Goal: Information Seeking & Learning: Learn about a topic

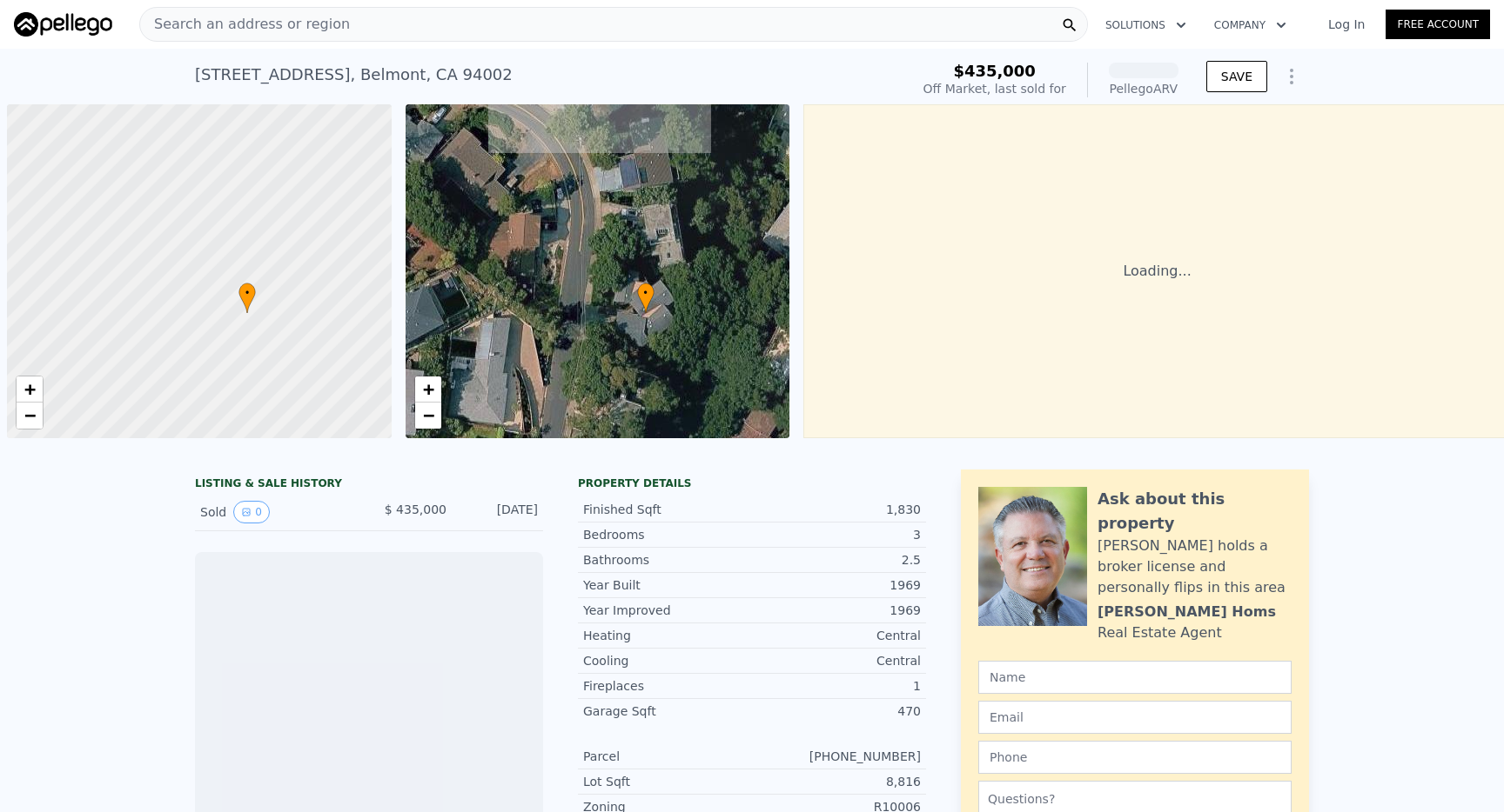
scroll to position [0, 9]
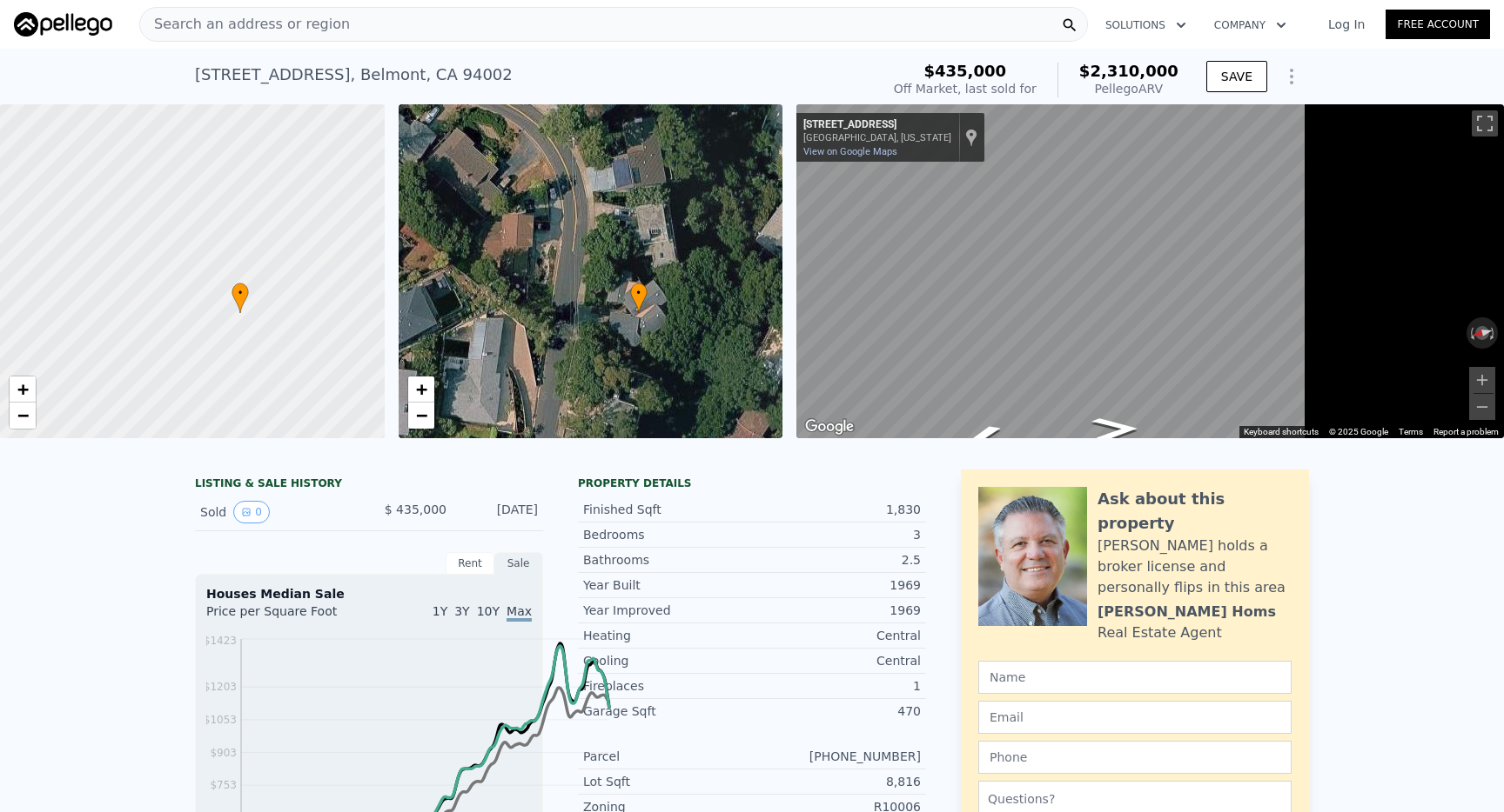
click at [783, 314] on div "• + −" at bounding box center [591, 272] width 384 height 334
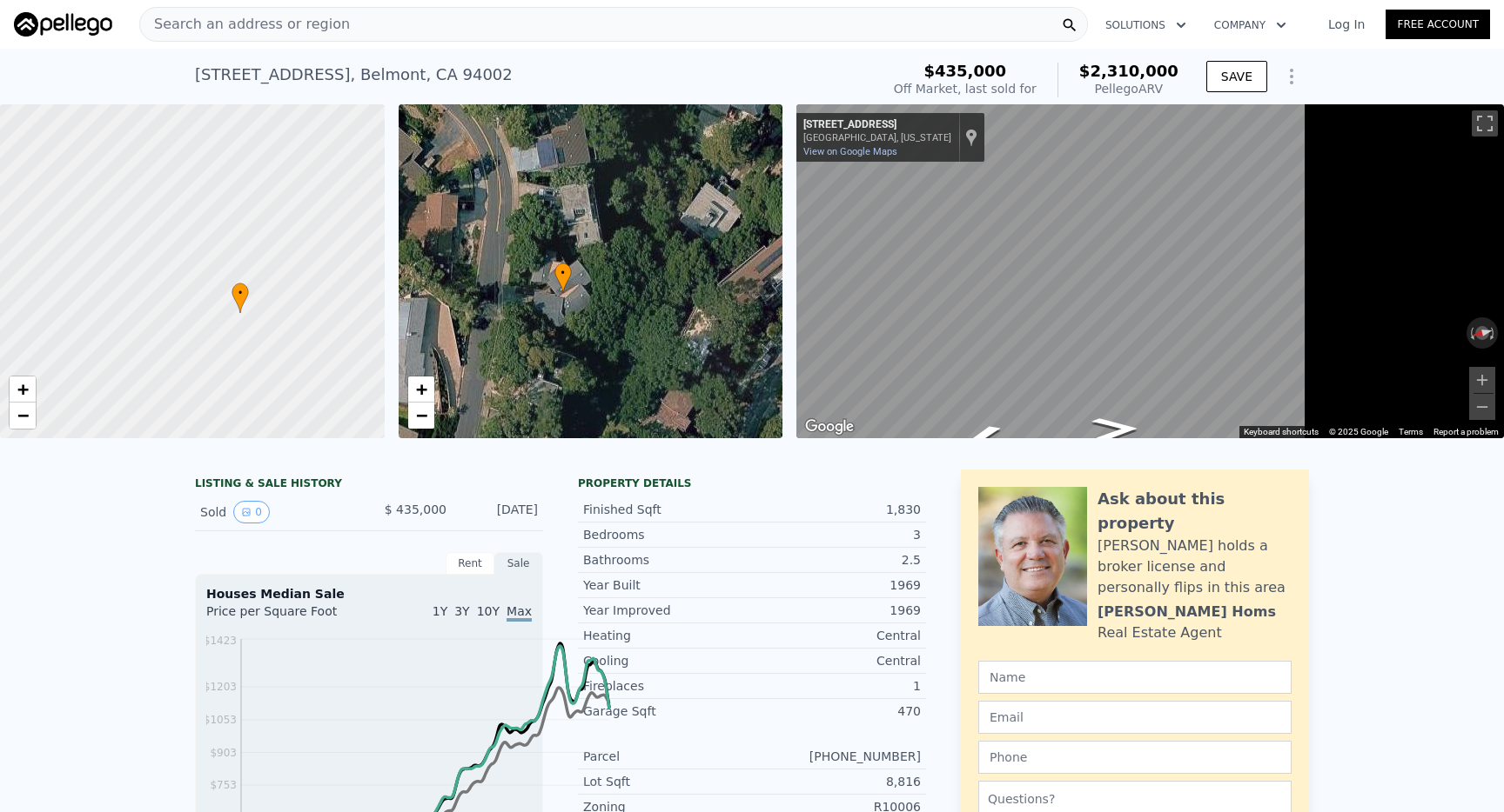
drag, startPoint x: 871, startPoint y: 314, endPoint x: 818, endPoint y: 295, distance: 56.3
click at [783, 295] on div "• + −" at bounding box center [591, 272] width 384 height 334
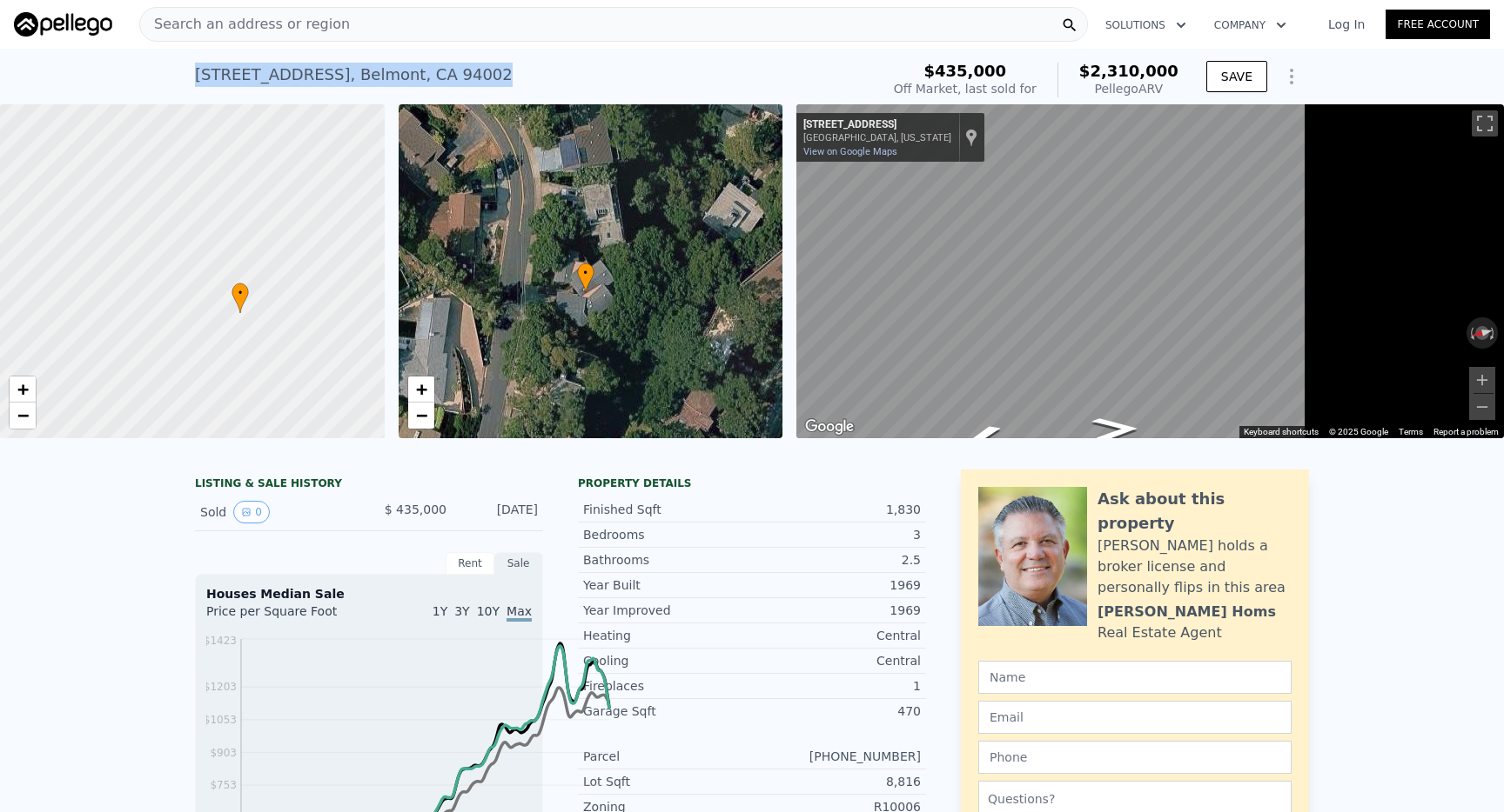
drag, startPoint x: 71, startPoint y: 87, endPoint x: 428, endPoint y: 93, distance: 357.1
click at [428, 93] on div "[STREET_ADDRESS] Sold [DATE] for $435k (~ARV $2.310m )" at bounding box center [534, 80] width 678 height 49
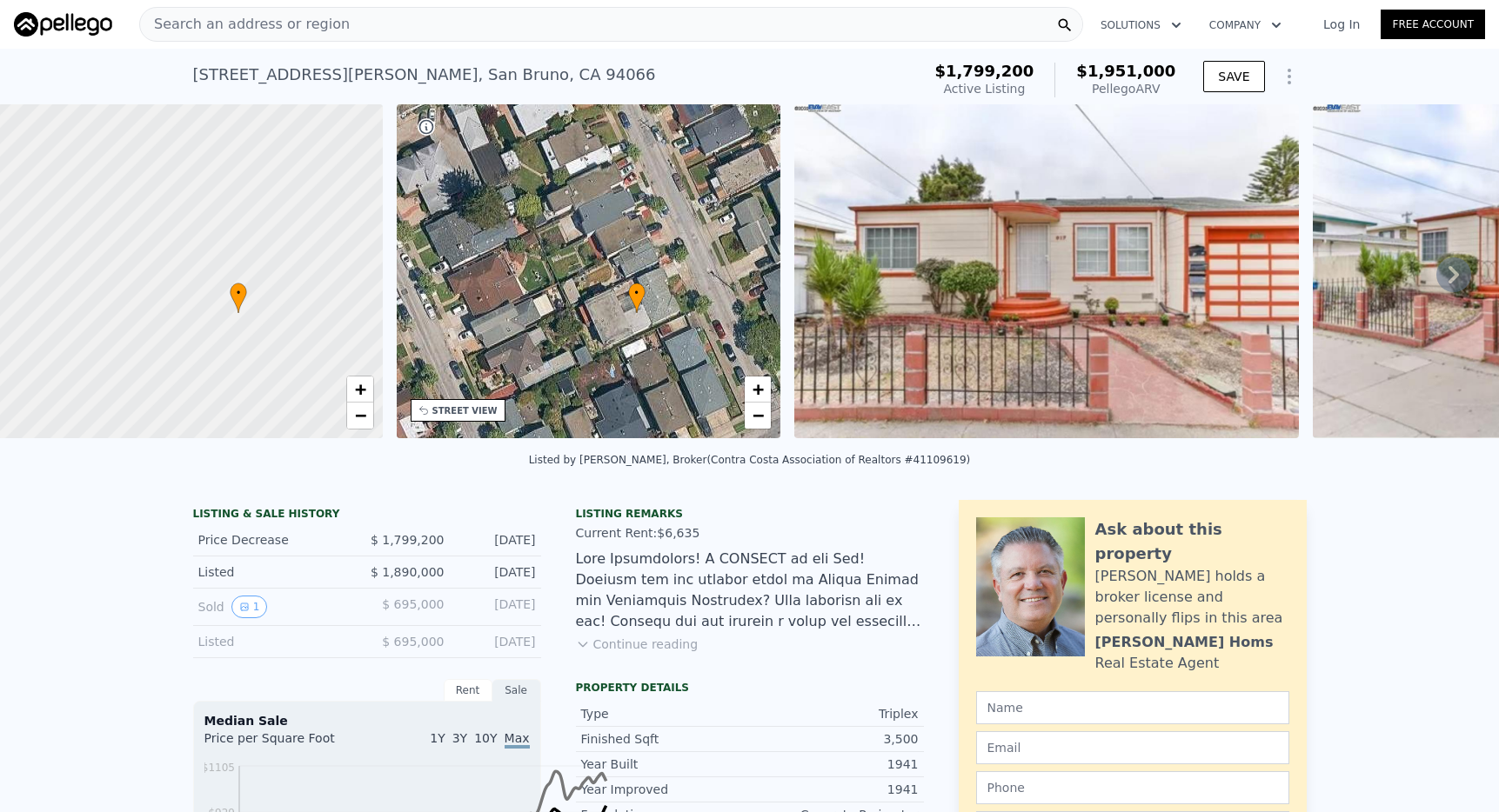
click at [498, 417] on div "STREET VIEW" at bounding box center [465, 411] width 65 height 13
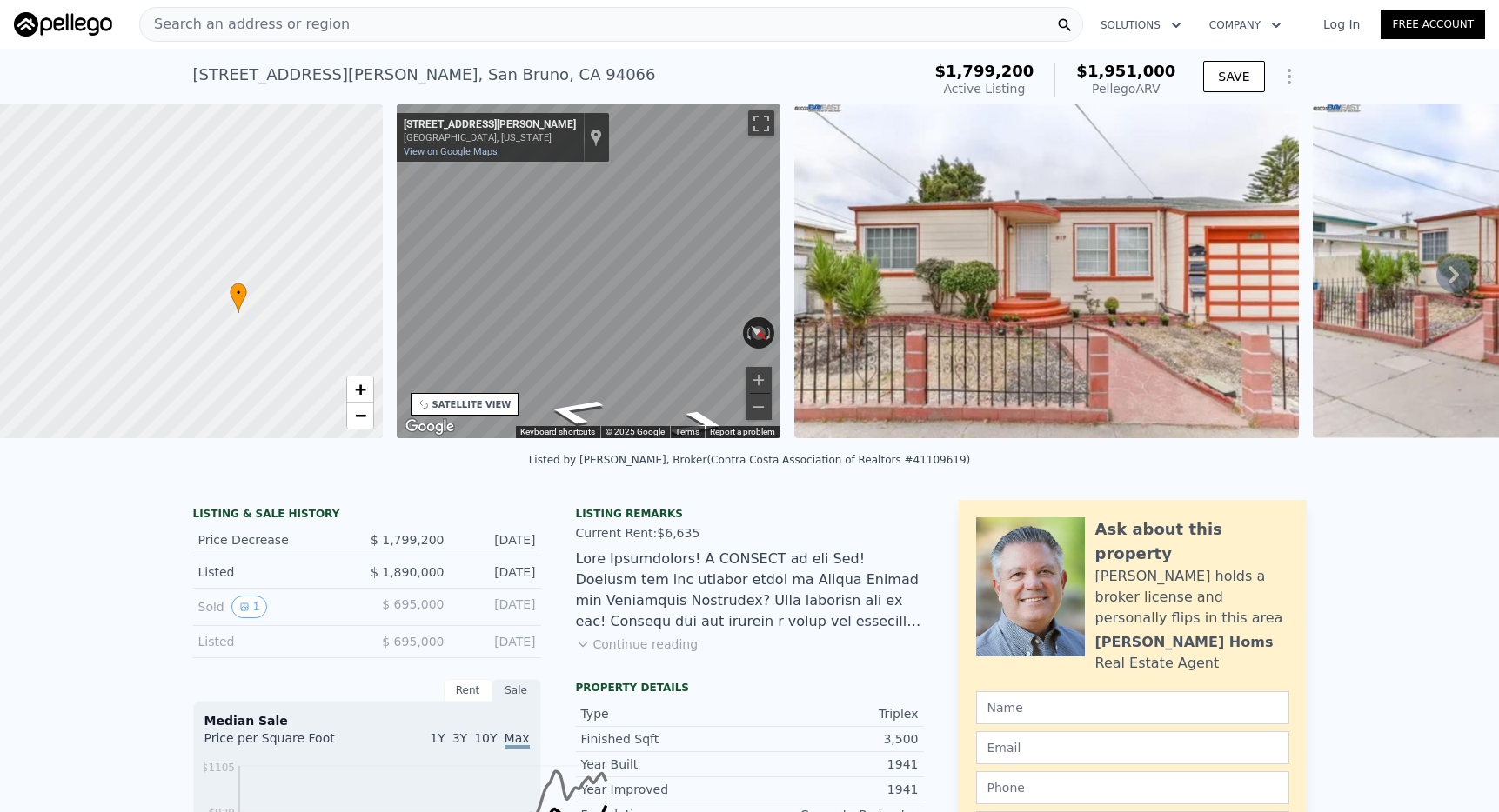
click at [519, 415] on div "SATELLITE VIEW" at bounding box center [465, 404] width 109 height 22
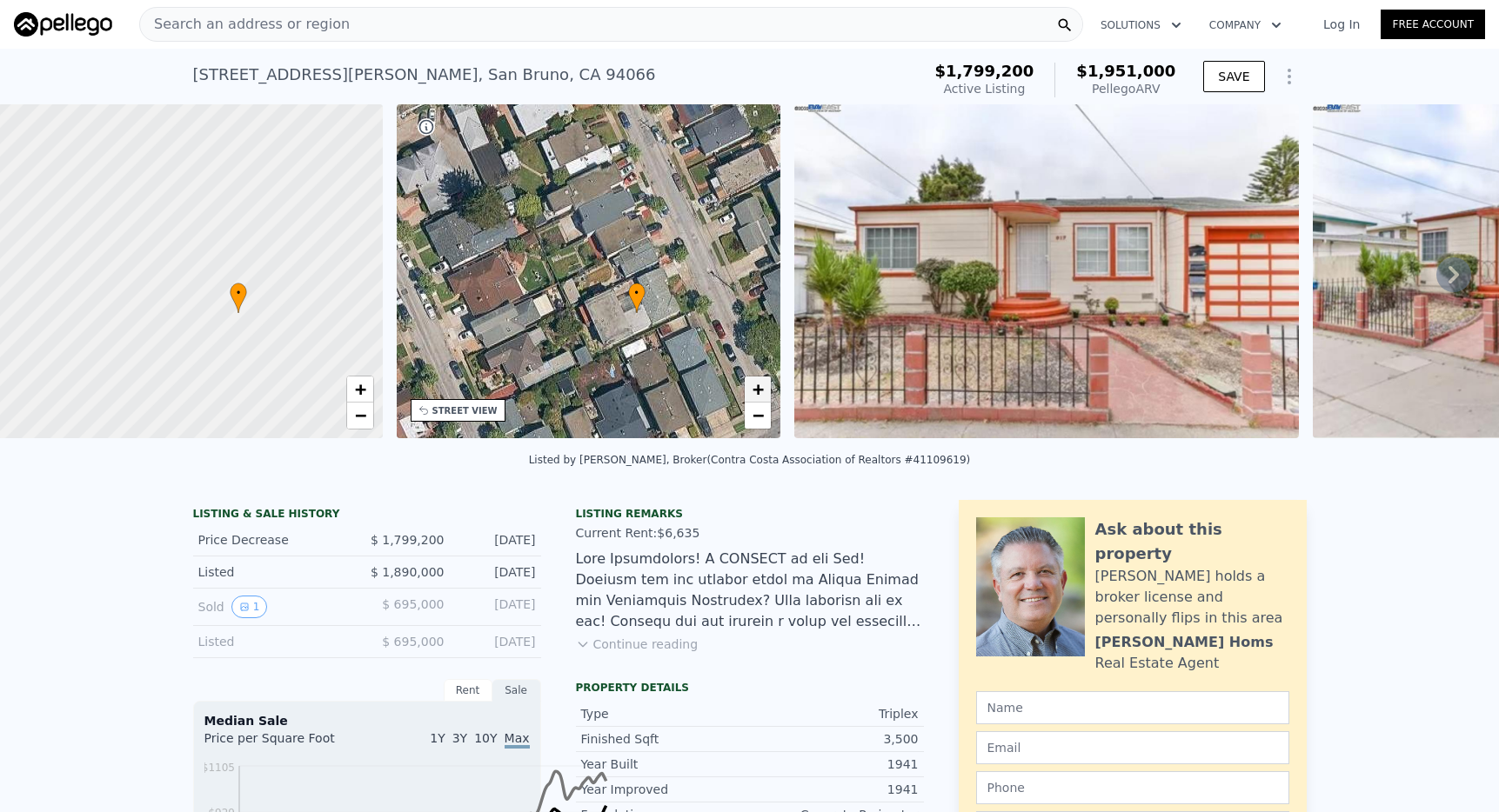
click at [764, 400] on span "+" at bounding box center [758, 389] width 12 height 21
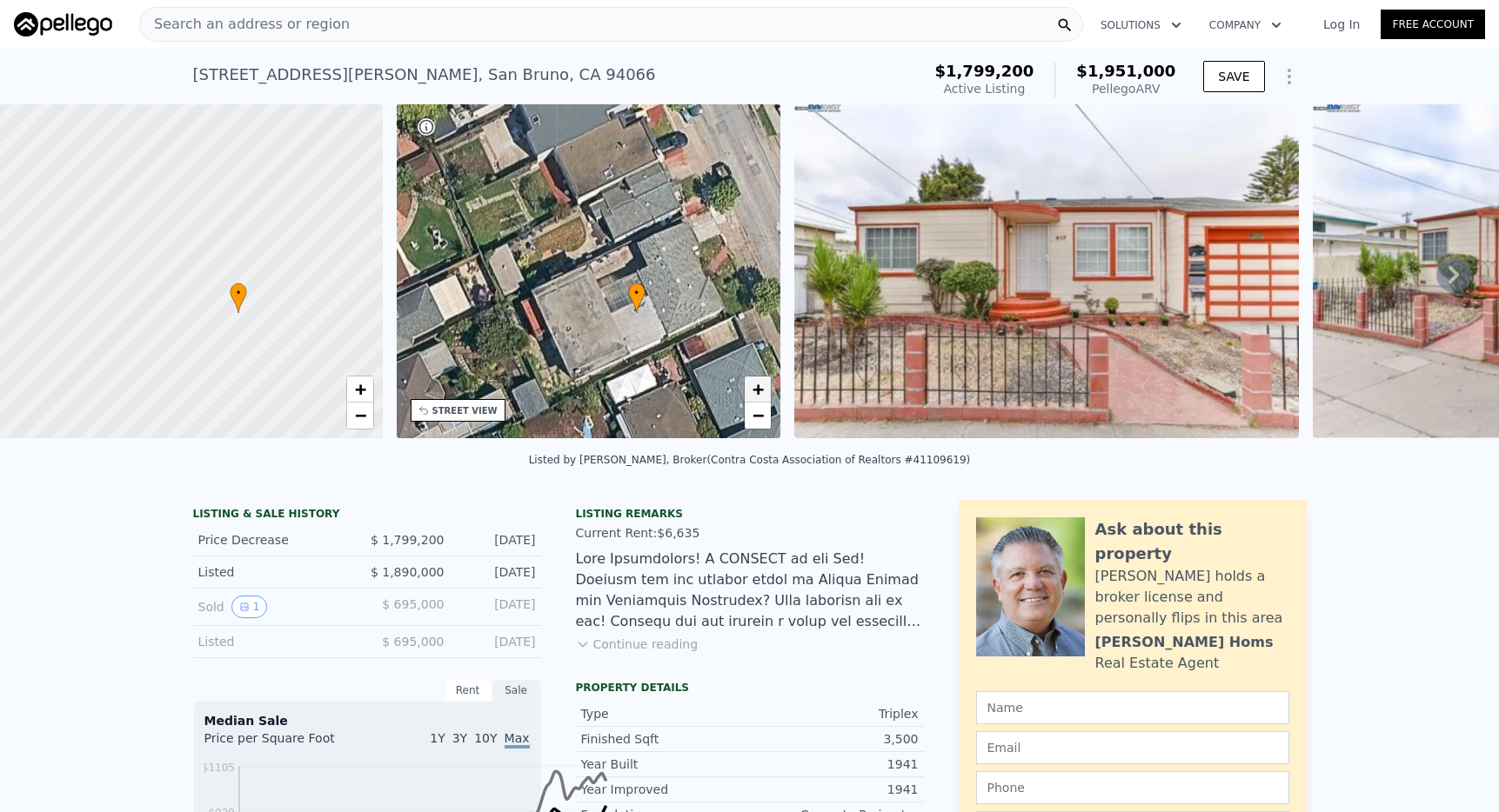
click at [764, 400] on span "+" at bounding box center [758, 389] width 12 height 21
